Goal: Find specific page/section

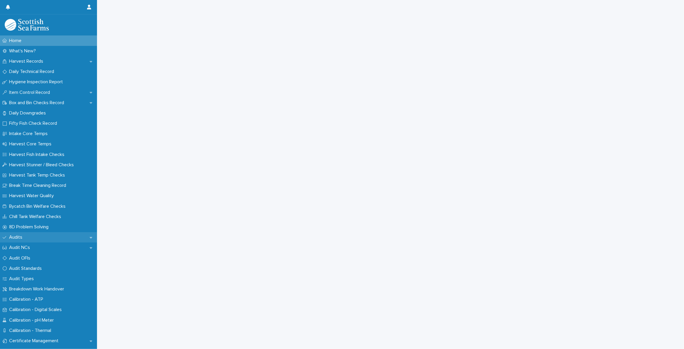
click at [29, 238] on div "Audits" at bounding box center [48, 237] width 97 height 10
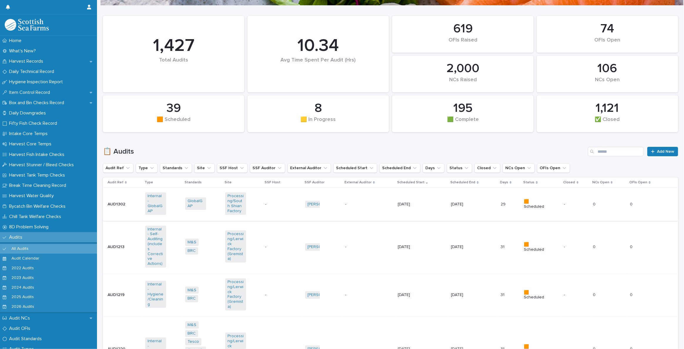
scroll to position [107, 0]
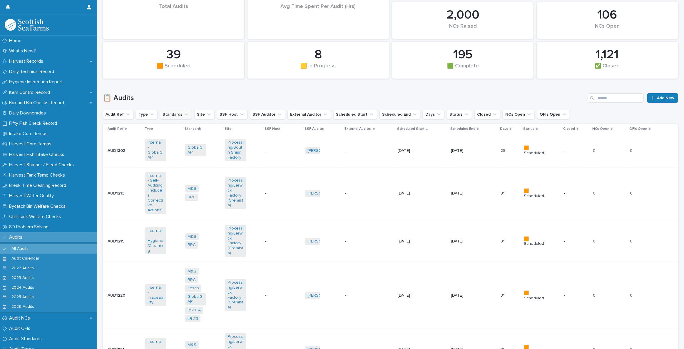
click at [179, 114] on button "Standards" at bounding box center [176, 114] width 32 height 9
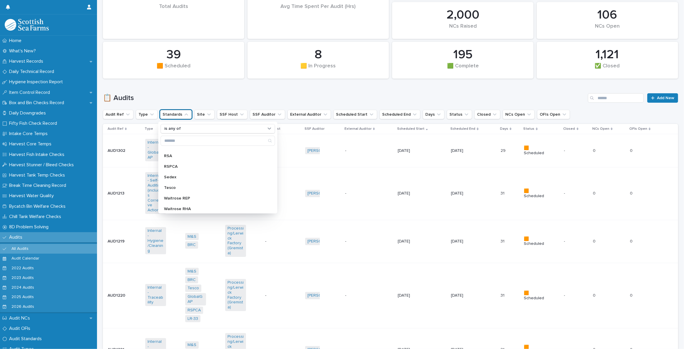
scroll to position [168, 0]
click at [182, 185] on p "Tesco" at bounding box center [214, 185] width 101 height 4
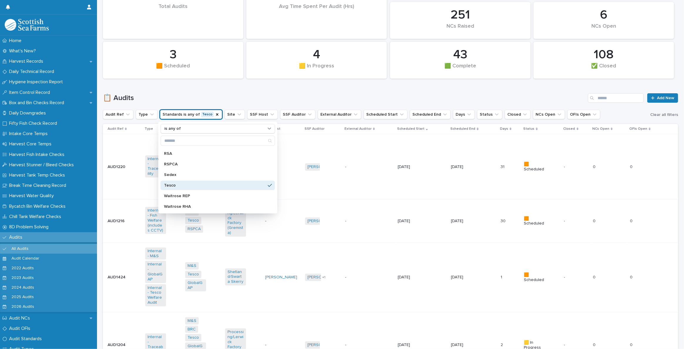
click at [255, 98] on h1 "📋 Audits" at bounding box center [344, 98] width 483 height 9
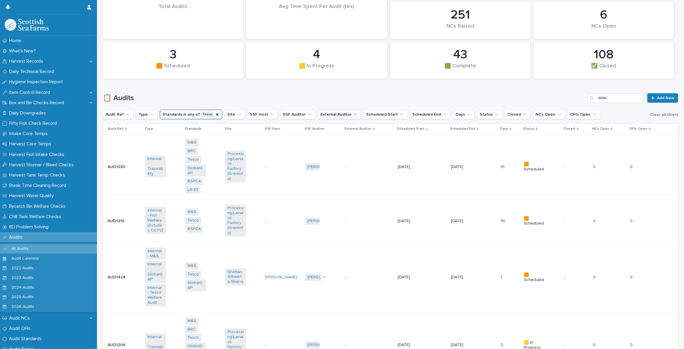
click at [324, 113] on button "External Auditor" at bounding box center [340, 114] width 44 height 9
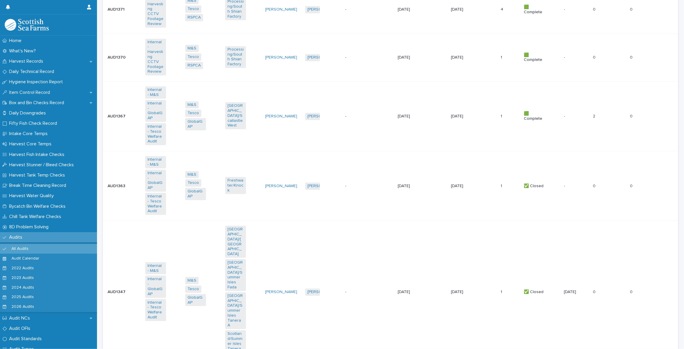
scroll to position [1525, 0]
